Goal: Task Accomplishment & Management: Manage account settings

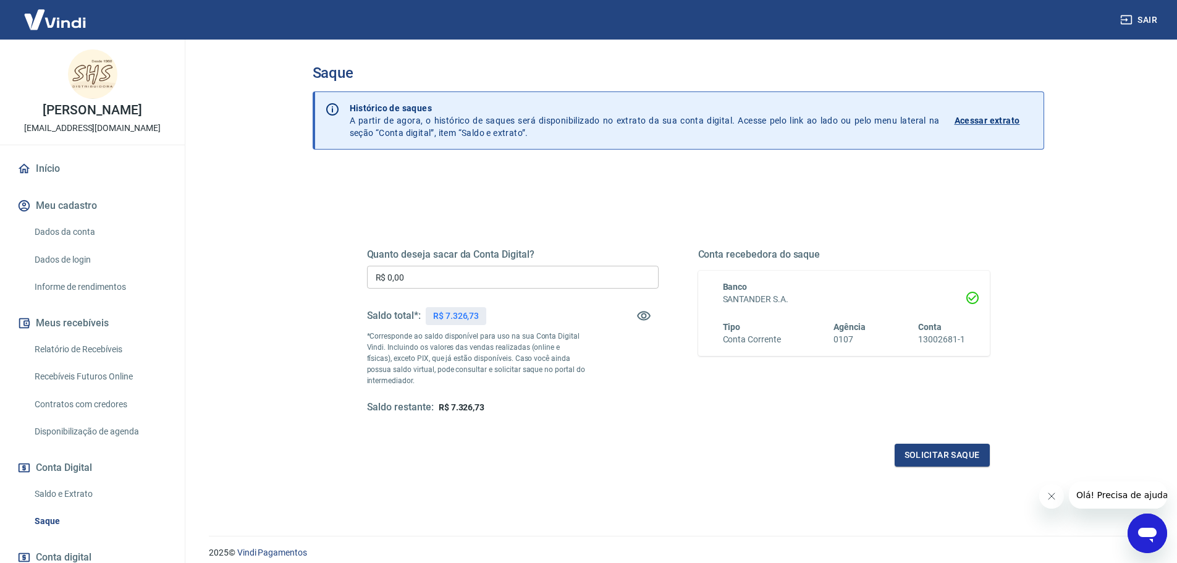
click at [413, 284] on input "R$ 0,00" at bounding box center [513, 277] width 292 height 23
type input "R$ 7.326,73"
click at [935, 447] on button "Solicitar saque" at bounding box center [942, 455] width 95 height 23
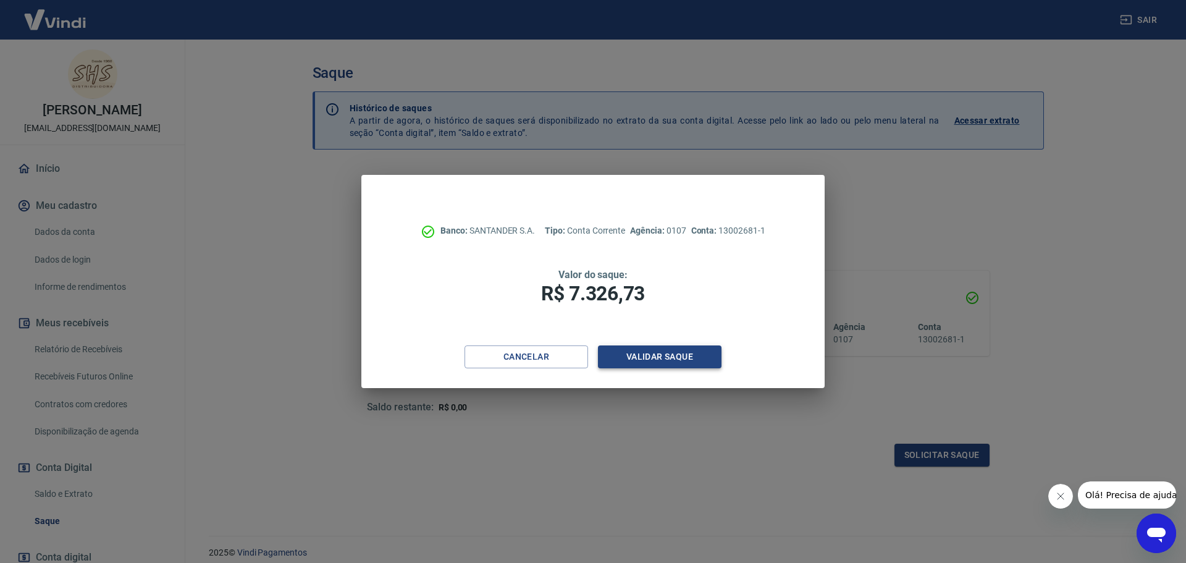
click at [647, 354] on button "Validar saque" at bounding box center [660, 356] width 124 height 23
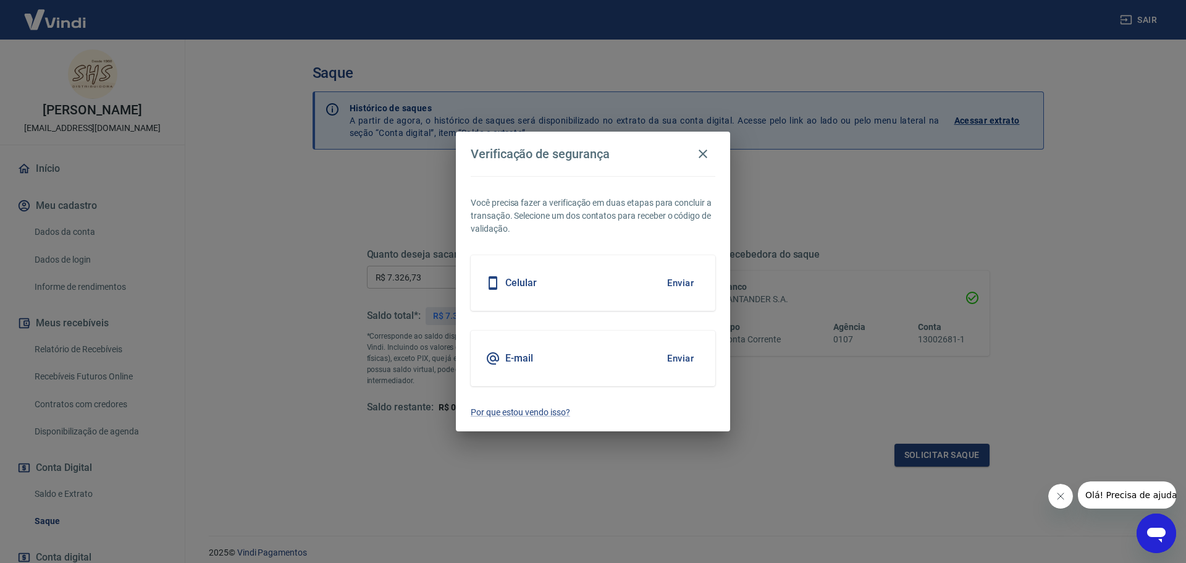
click at [676, 279] on button "Enviar" at bounding box center [680, 283] width 40 height 26
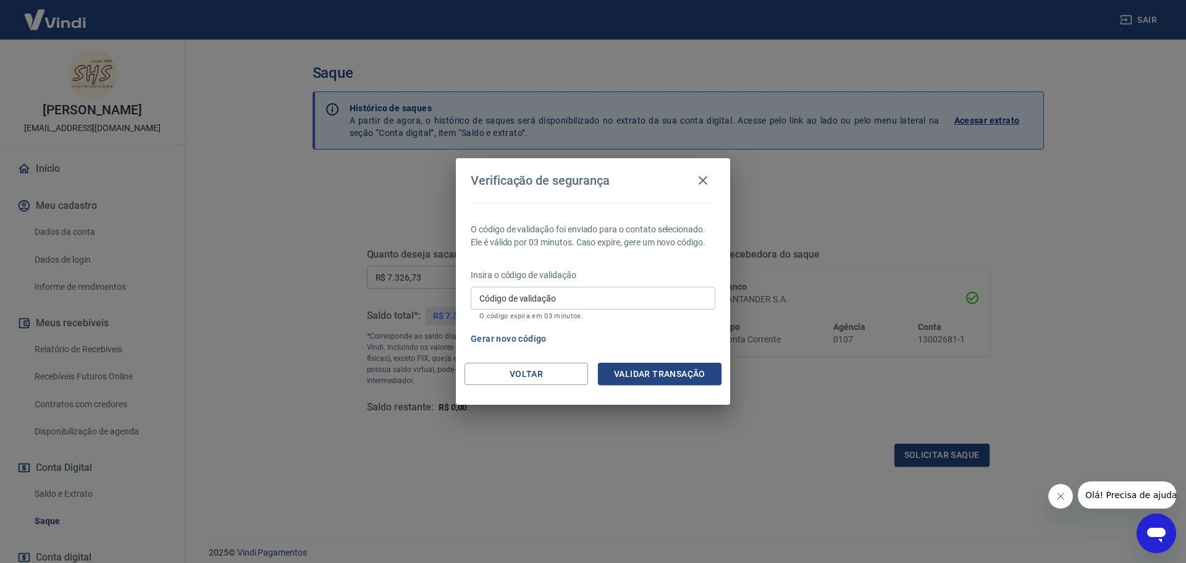
click at [533, 296] on div "Código de validação Código de validação O código expira em 03 minutos." at bounding box center [593, 303] width 245 height 33
type input "6"
type input "876121"
click at [660, 370] on button "Validar transação" at bounding box center [660, 374] width 124 height 23
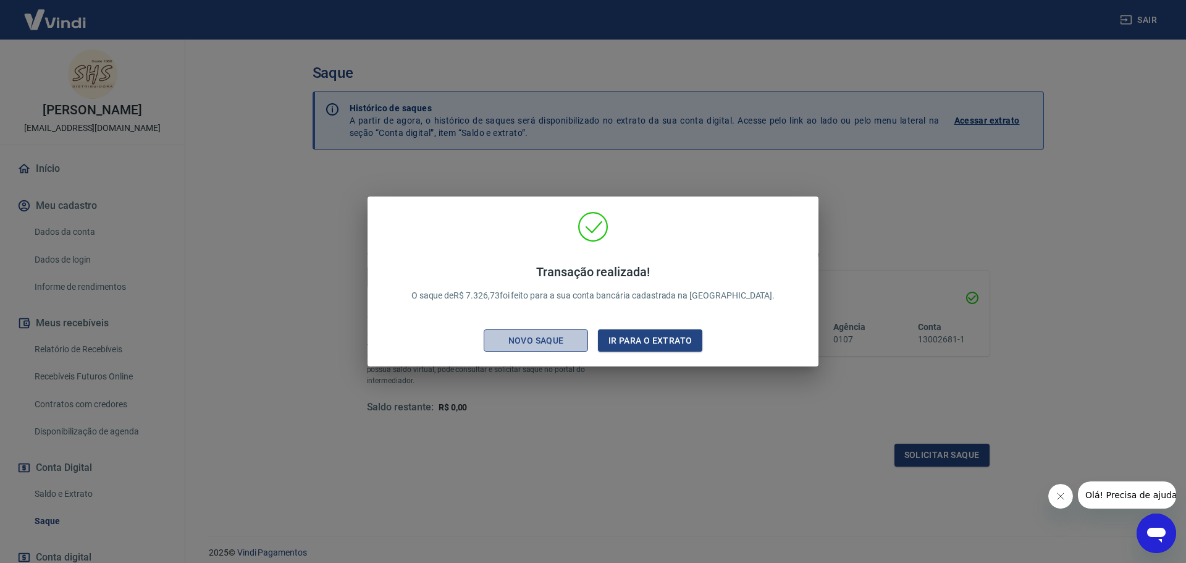
click at [538, 343] on div "Novo saque" at bounding box center [536, 340] width 85 height 15
